Goal: Information Seeking & Learning: Learn about a topic

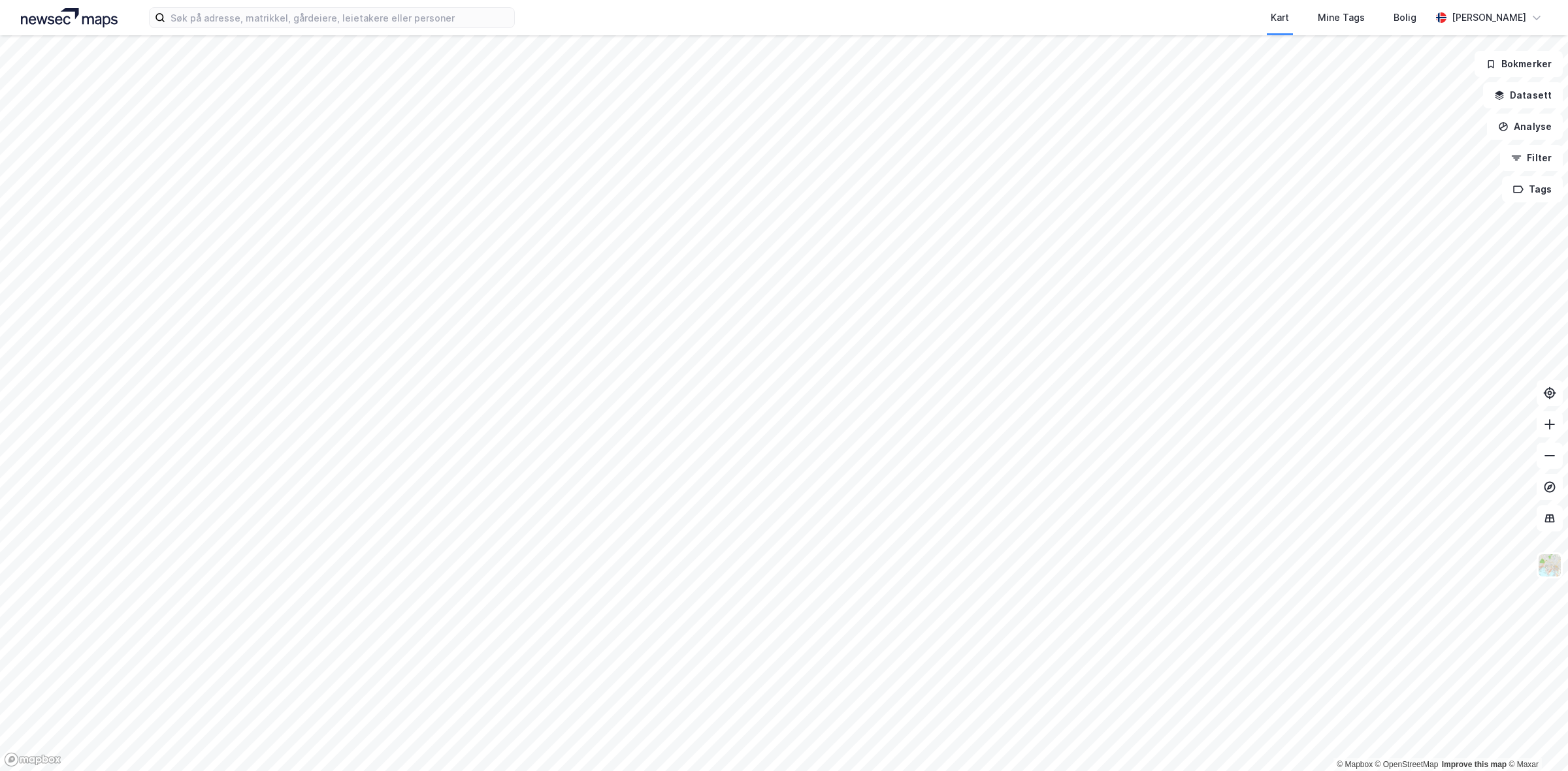
click at [357, 30] on div "Kart Mine Tags Bolig [PERSON_NAME]" at bounding box center [784, 18] width 1568 height 36
click at [355, 17] on input at bounding box center [340, 18] width 349 height 19
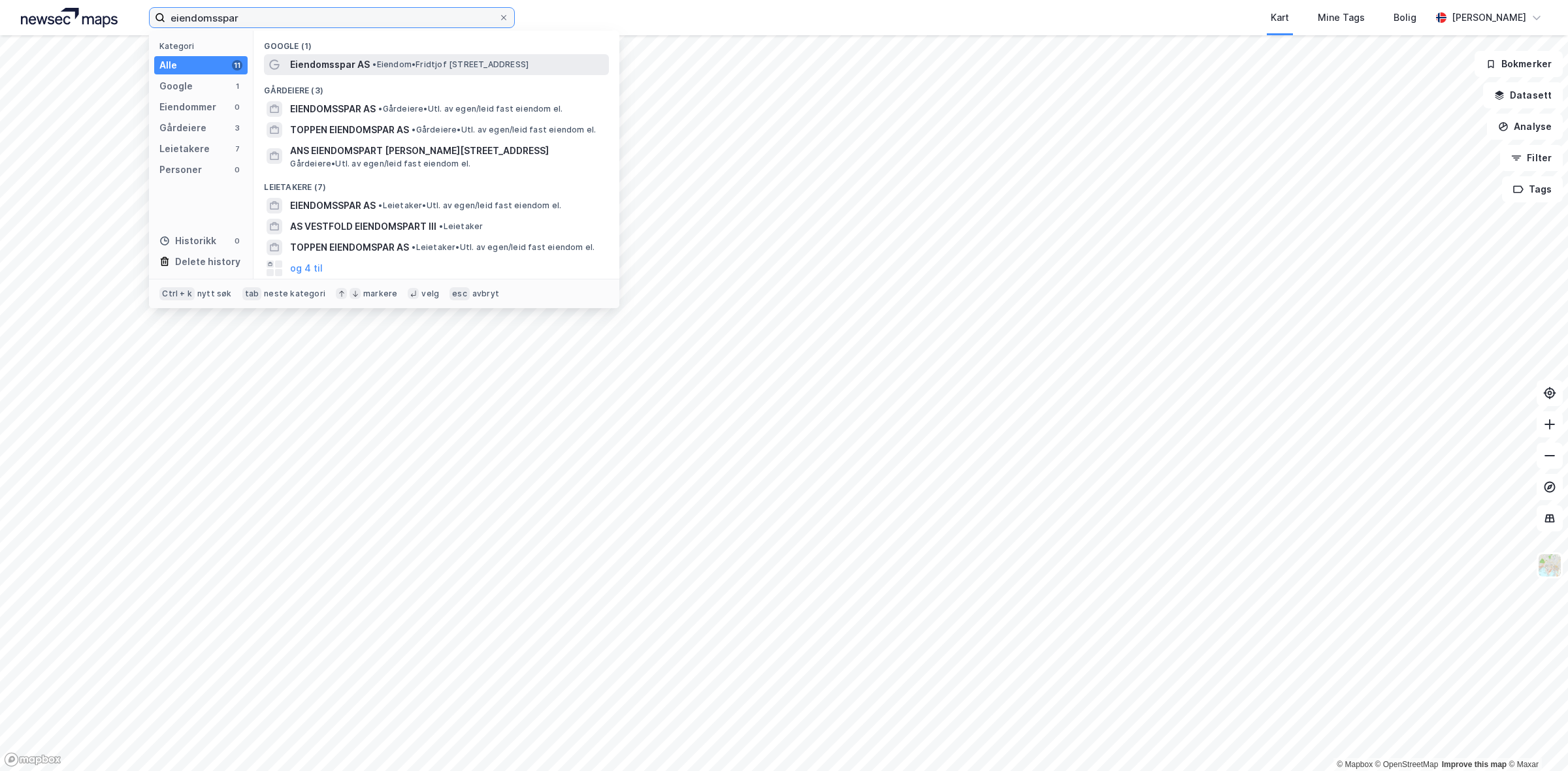
type input "eiendomsspar"
click at [366, 63] on span "Eiendomsspar AS" at bounding box center [329, 64] width 79 height 16
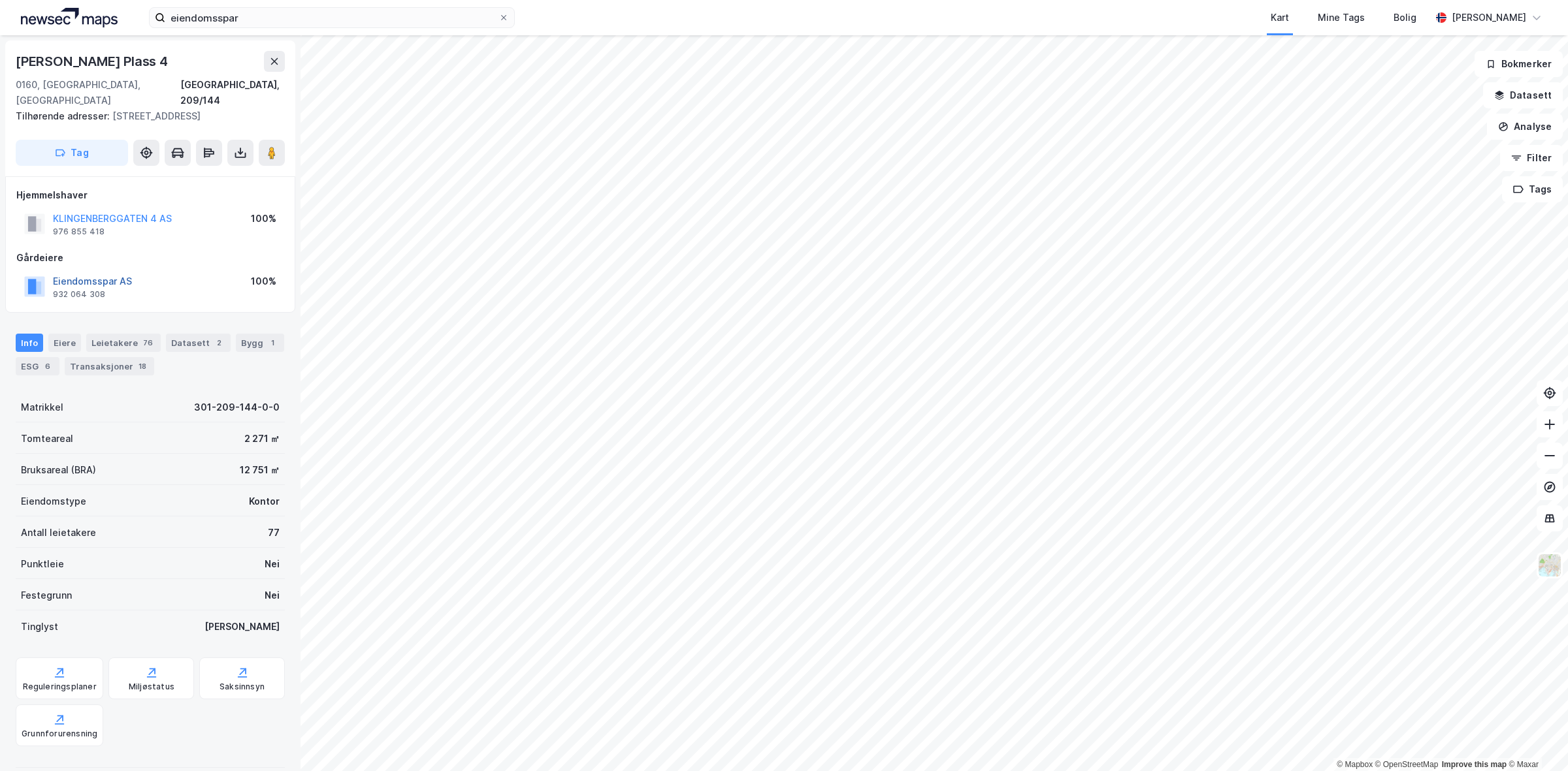
click at [0, 0] on button "Eiendomsspar AS" at bounding box center [0, 0] width 0 height 0
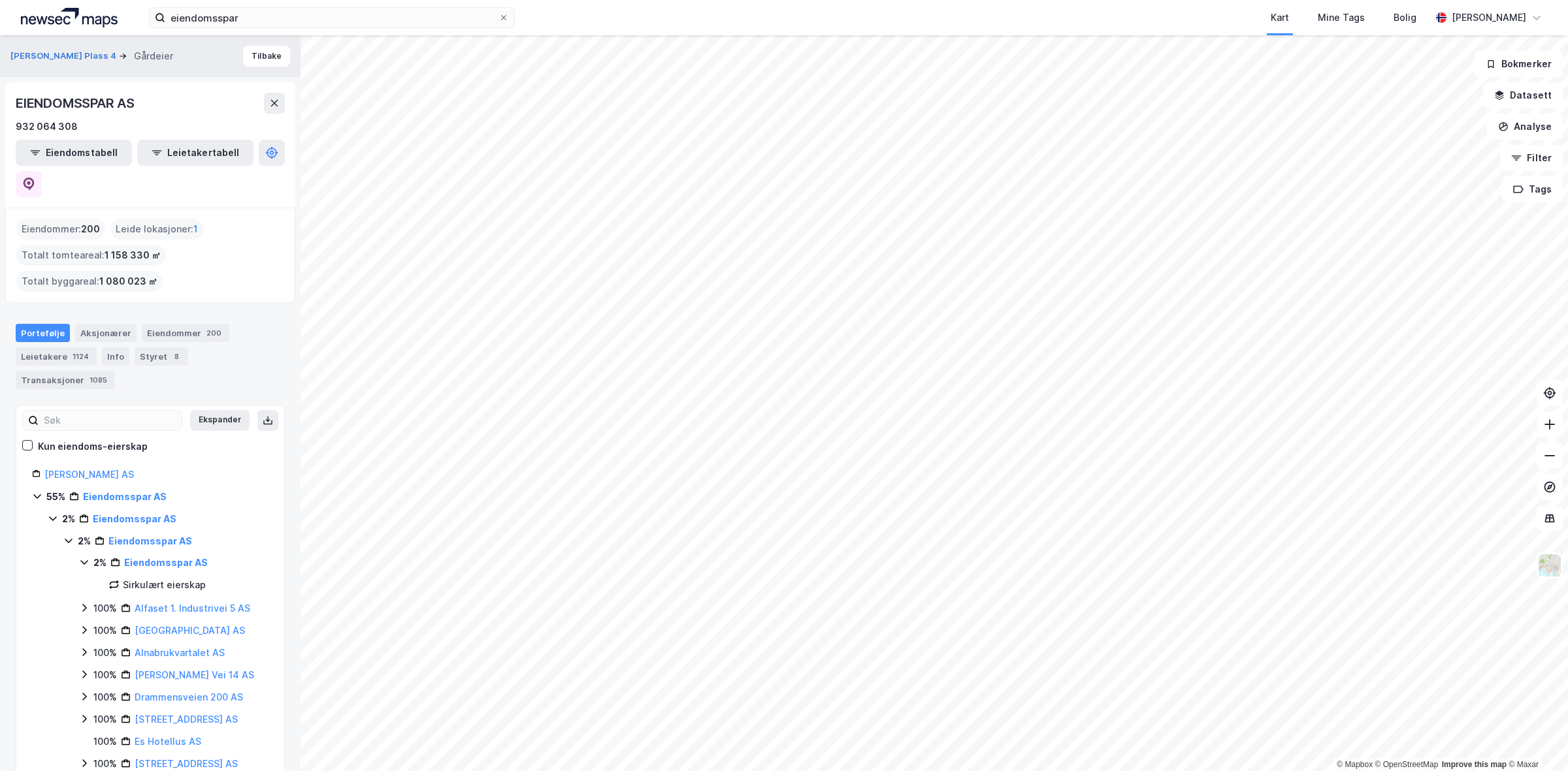
scroll to position [644, 0]
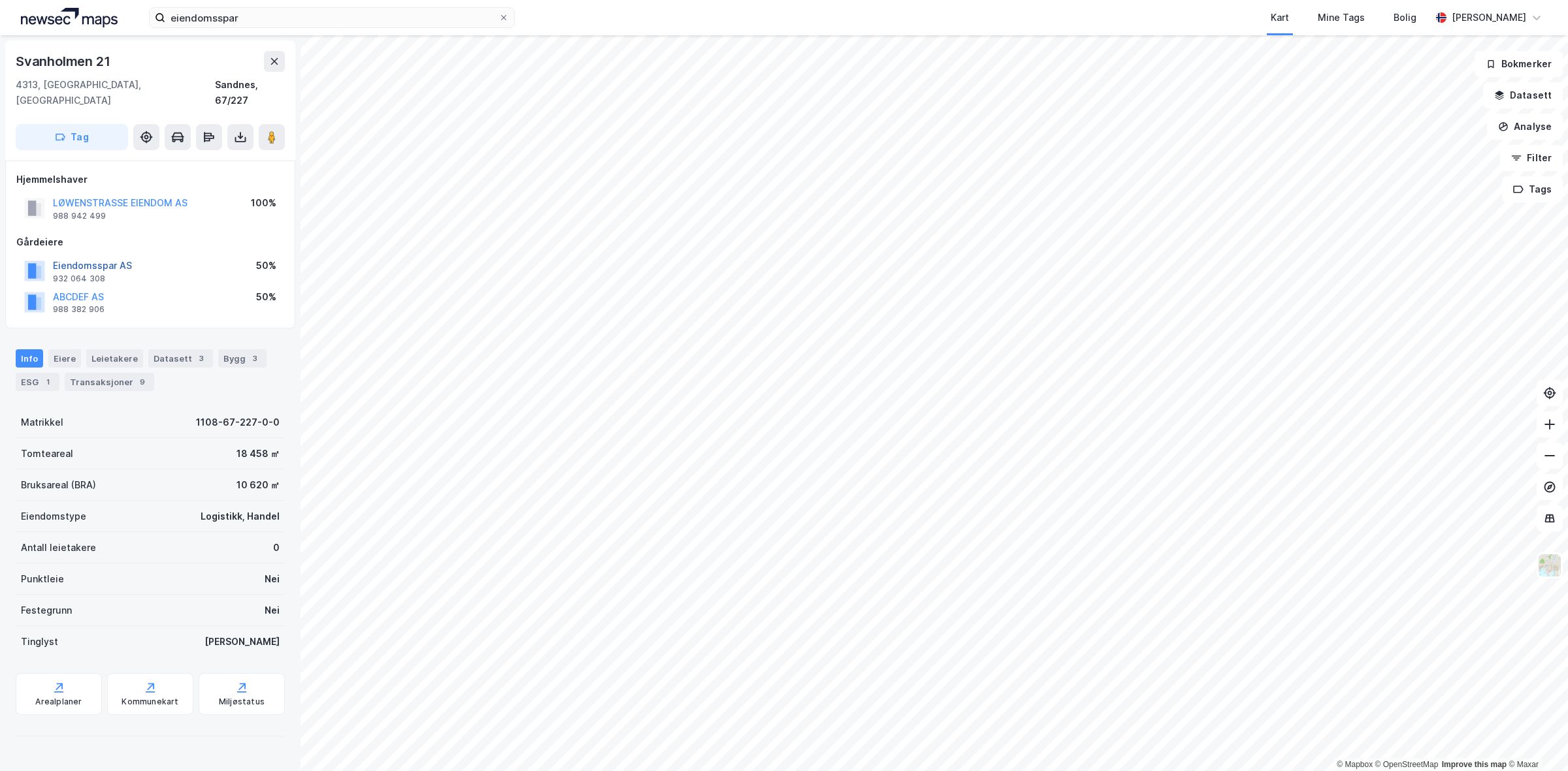
click at [0, 0] on button "Eiendomsspar AS" at bounding box center [0, 0] width 0 height 0
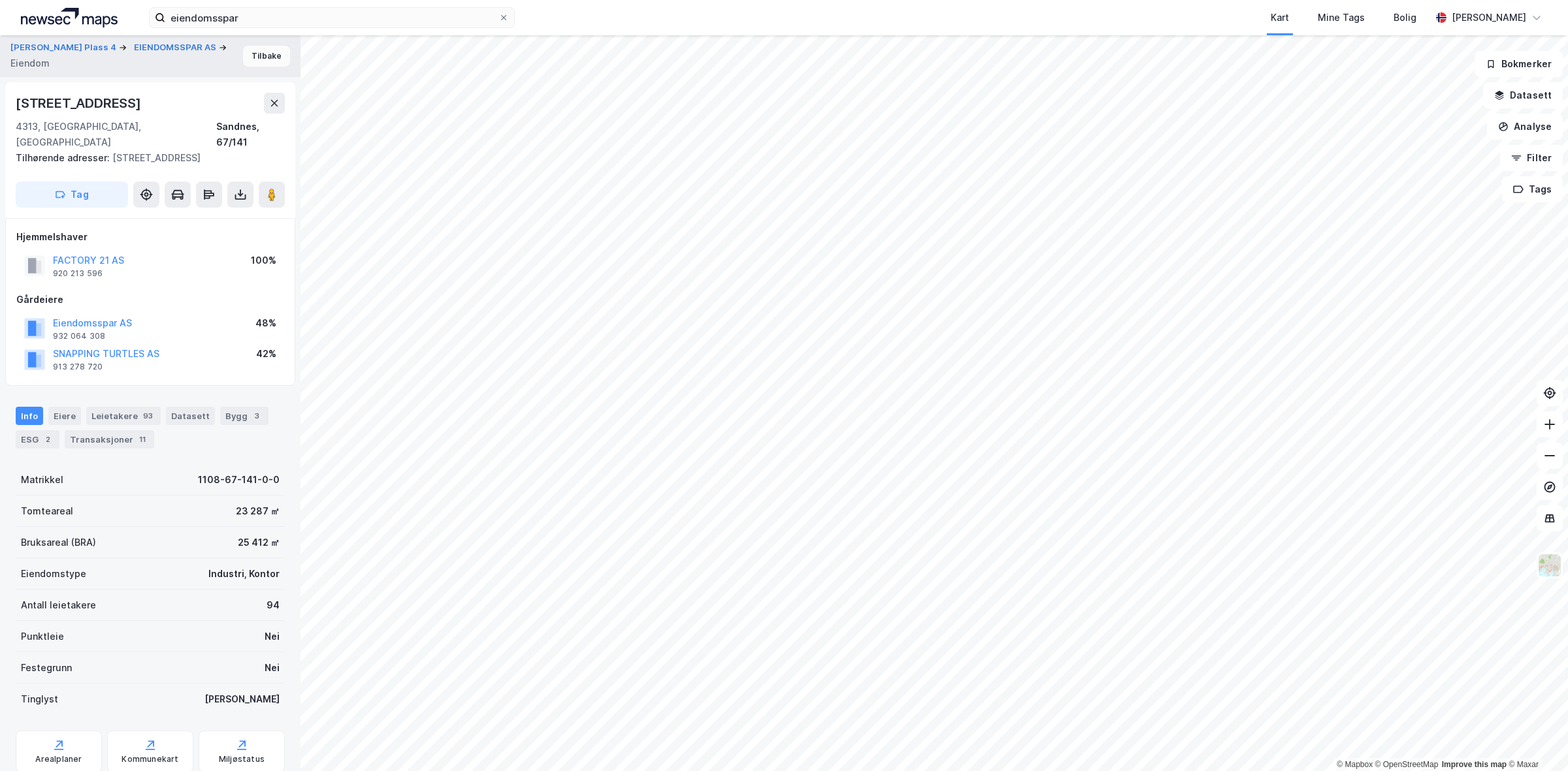
click at [249, 54] on button "Tilbake" at bounding box center [266, 56] width 47 height 21
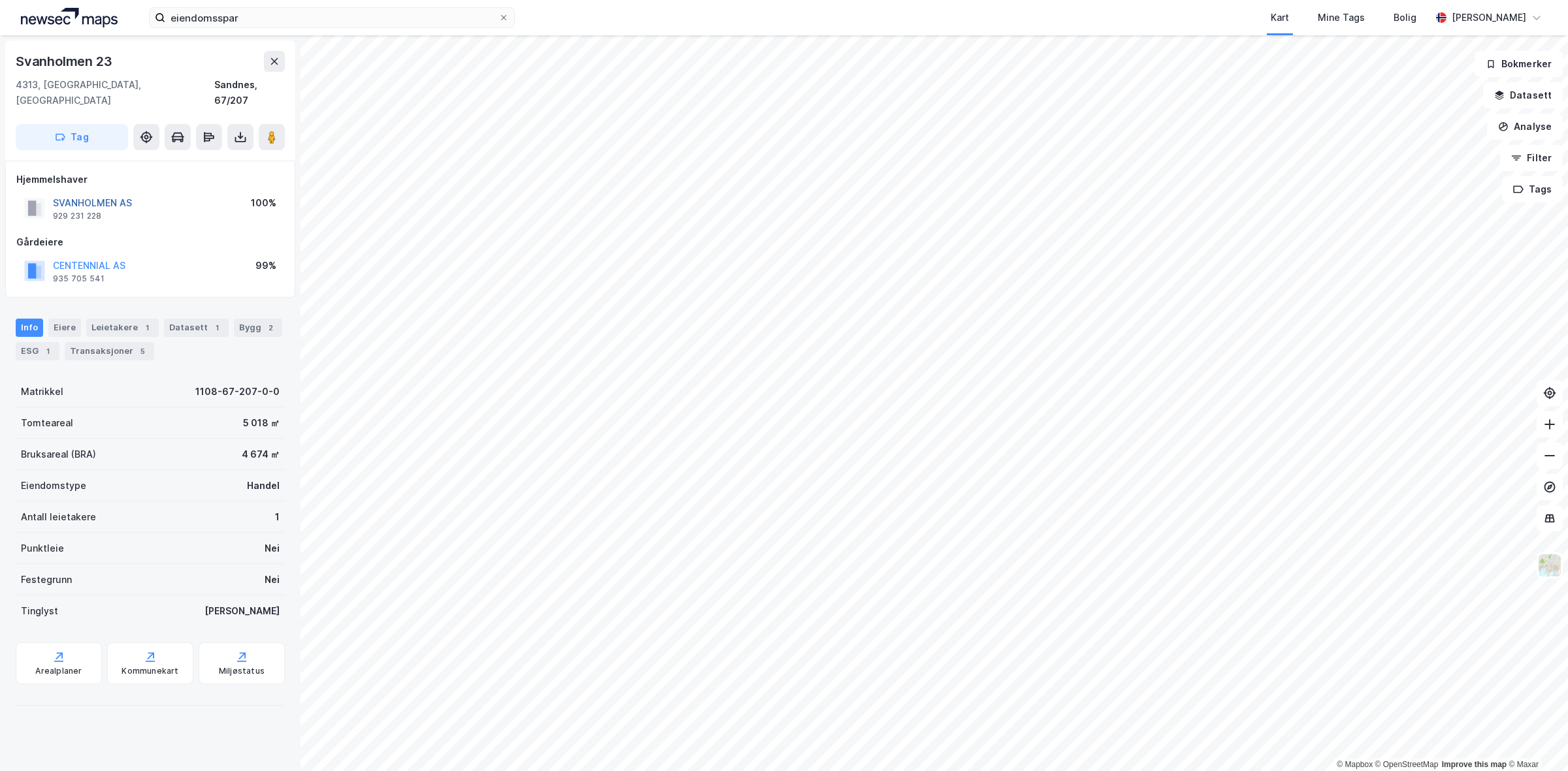
click at [0, 0] on button "SVANHOLMEN AS" at bounding box center [0, 0] width 0 height 0
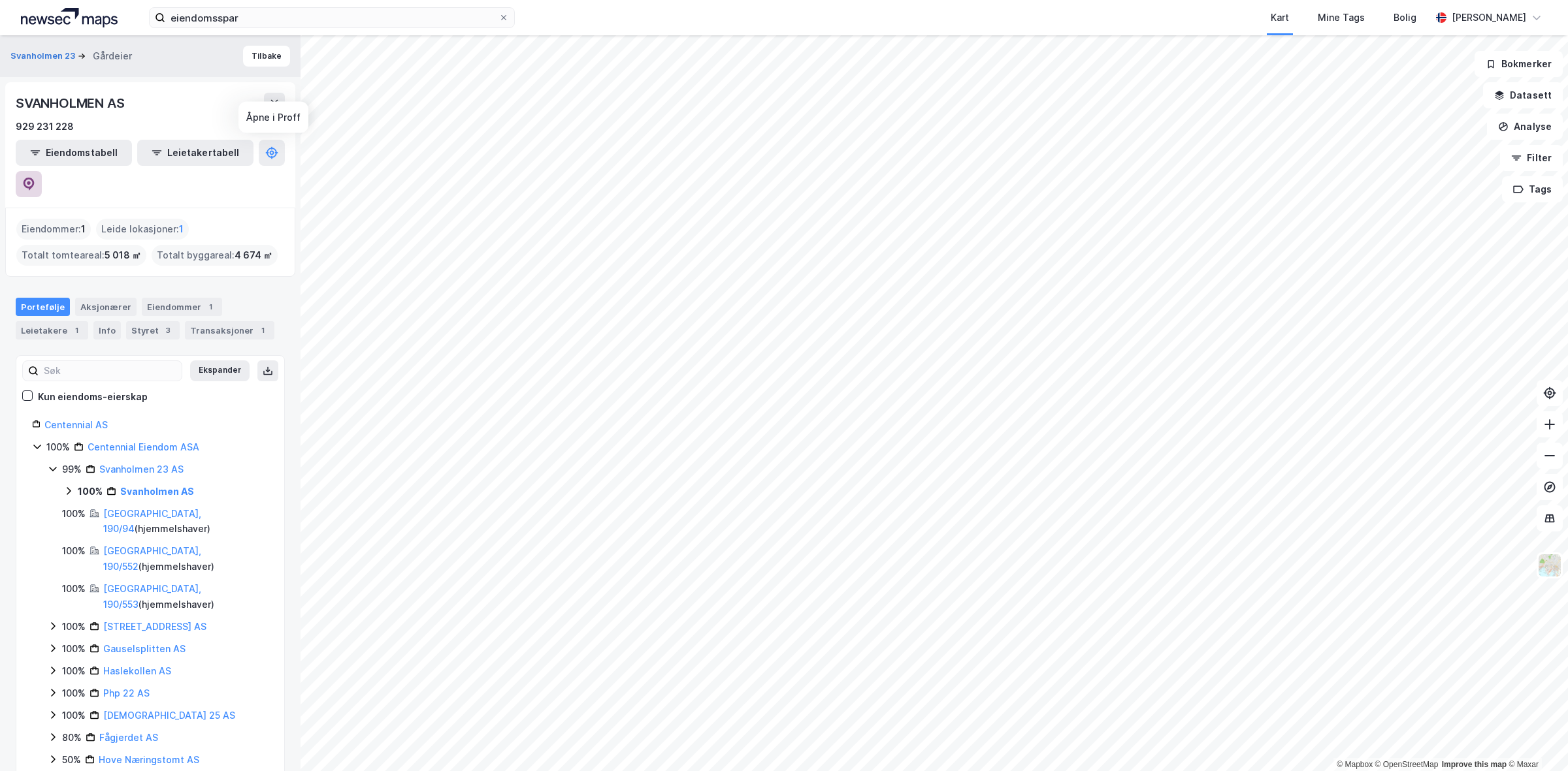
click at [42, 171] on button at bounding box center [28, 184] width 26 height 26
